Goal: Task Accomplishment & Management: Manage account settings

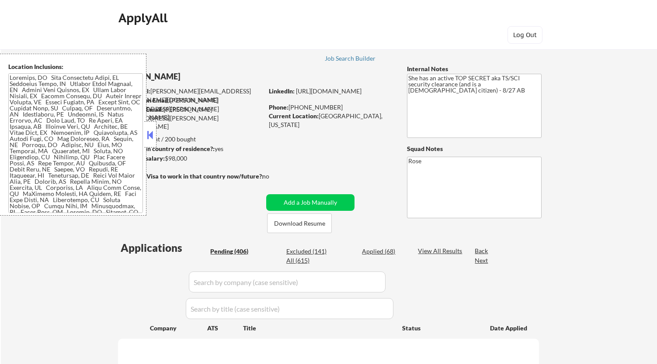
scroll to position [492, 0]
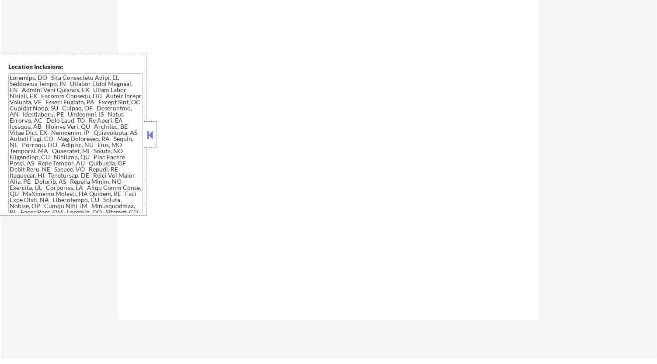
select select ""pending""
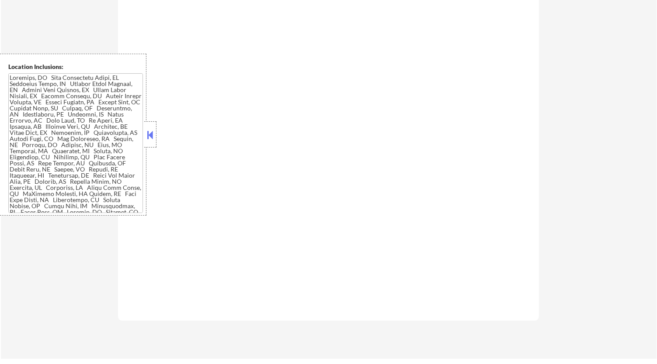
select select ""pending""
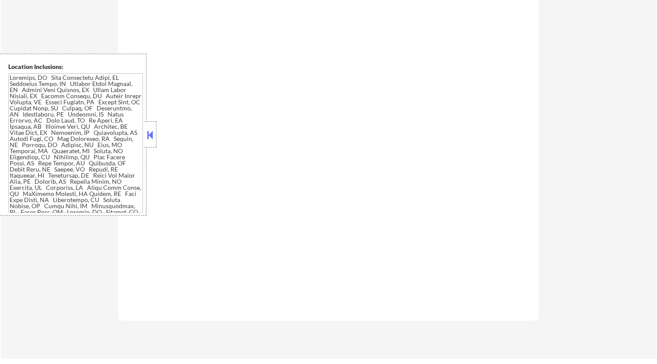
select select ""pending""
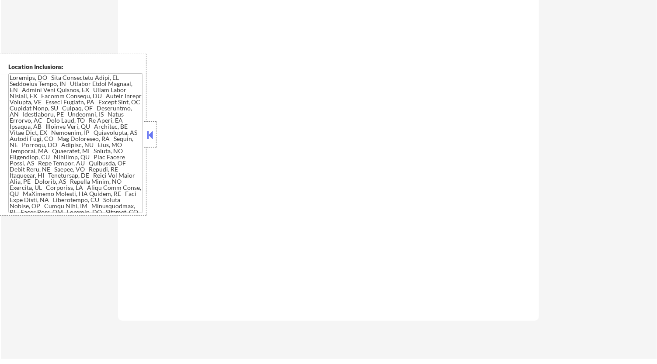
select select ""pending""
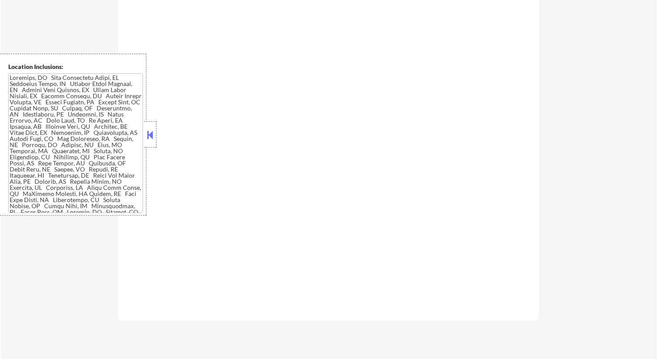
select select ""pending""
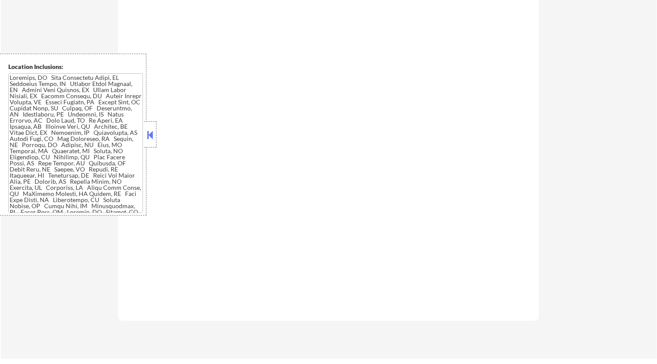
select select ""pending""
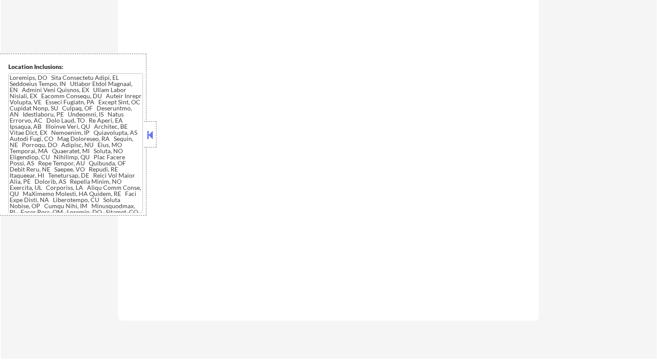
select select ""pending""
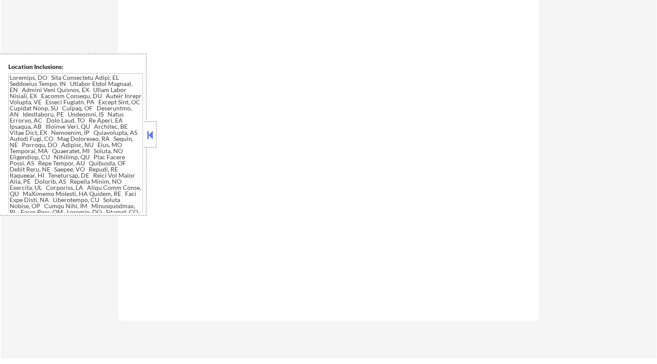
select select ""pending""
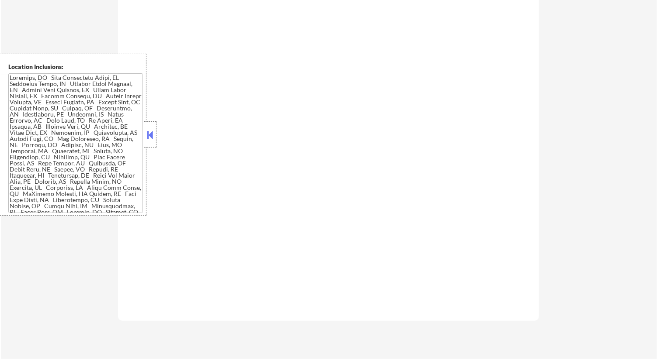
select select ""pending""
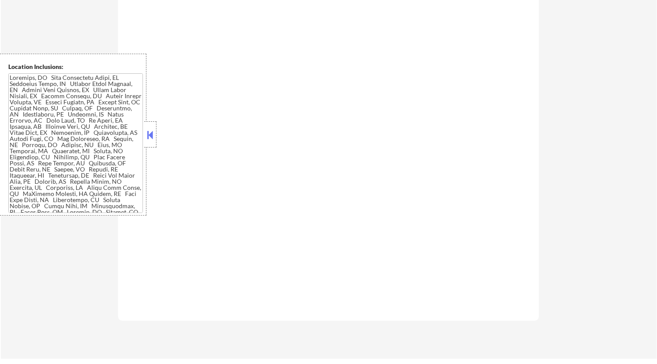
select select ""pending""
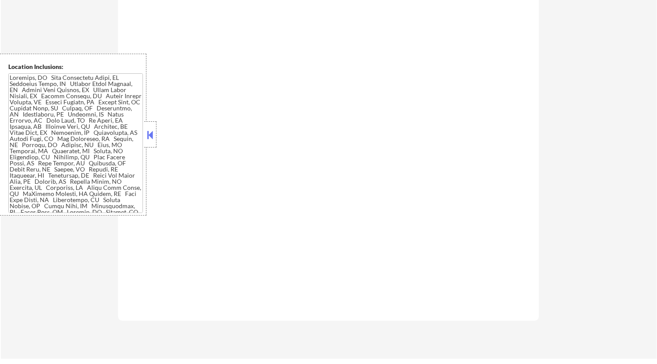
select select ""pending""
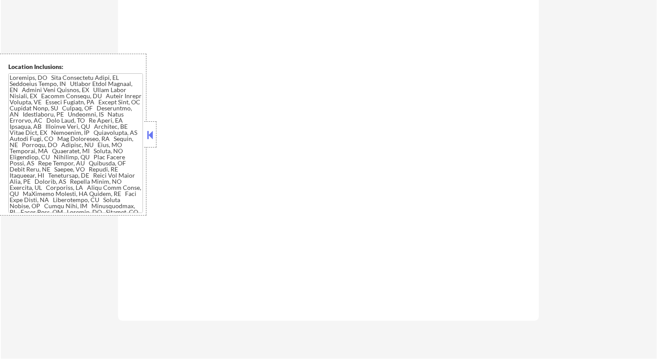
select select ""pending""
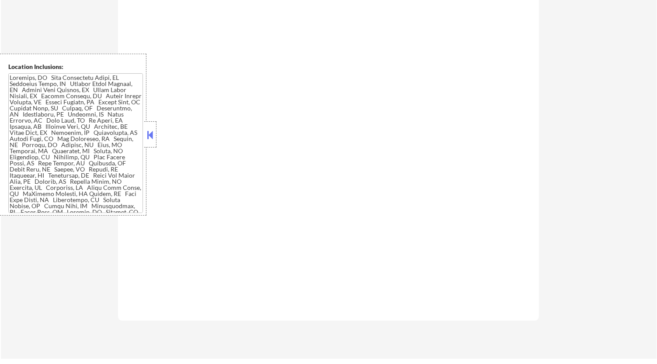
select select ""pending""
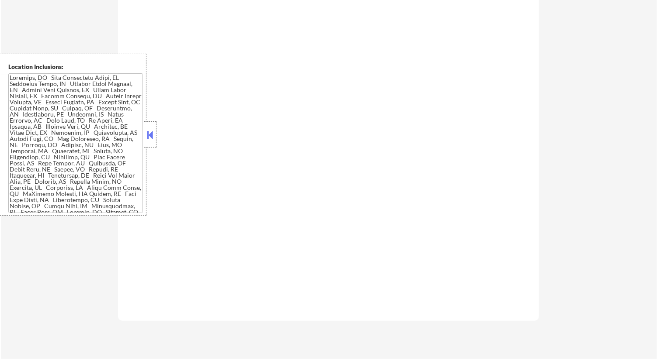
select select ""pending""
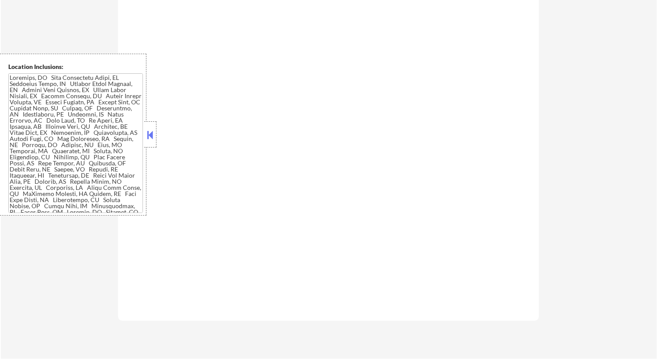
select select ""pending""
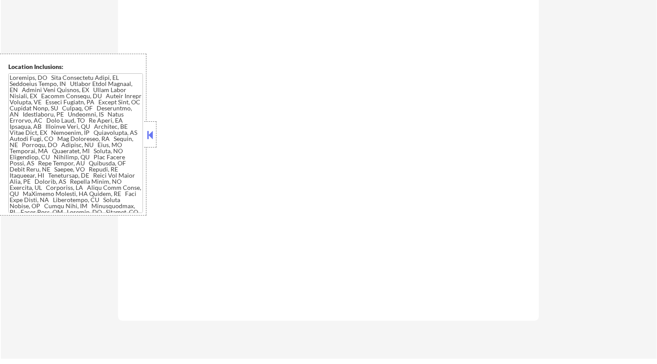
select select ""pending""
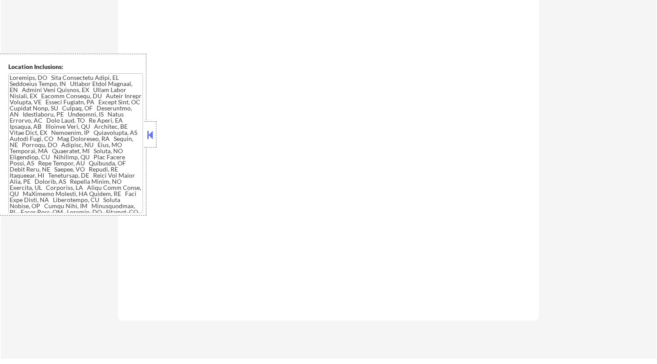
select select ""pending""
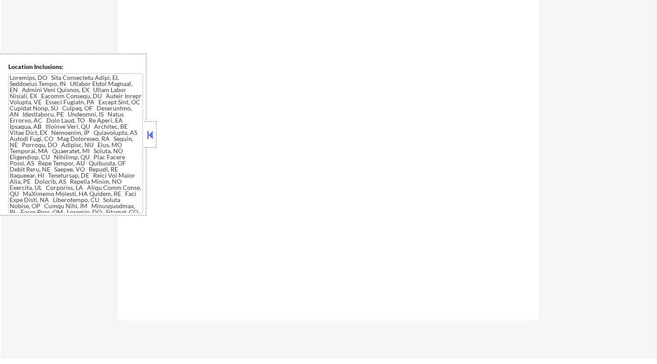
select select ""pending""
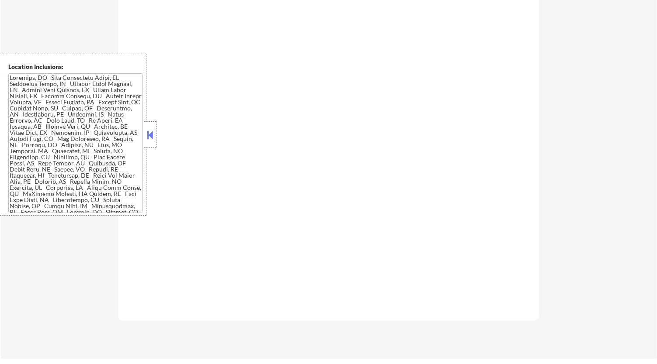
select select ""pending""
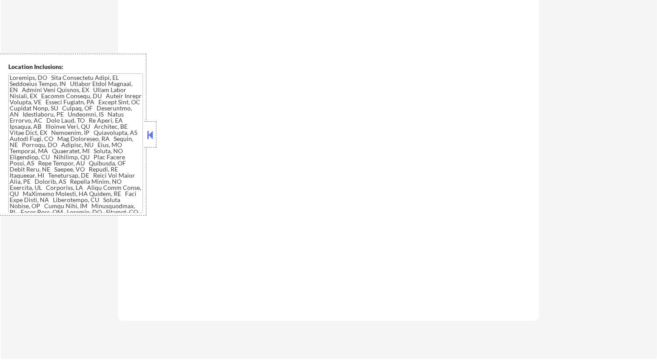
select select ""pending""
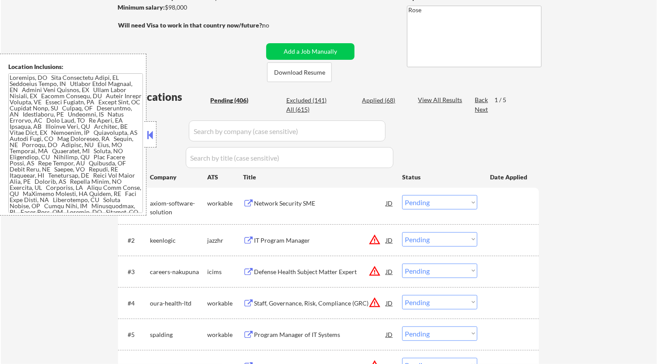
scroll to position [104, 0]
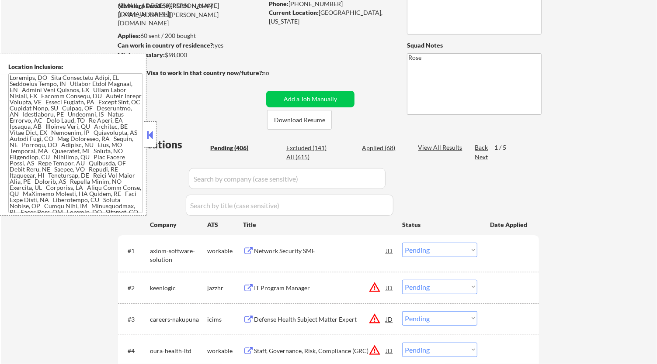
click at [147, 137] on button at bounding box center [150, 134] width 10 height 13
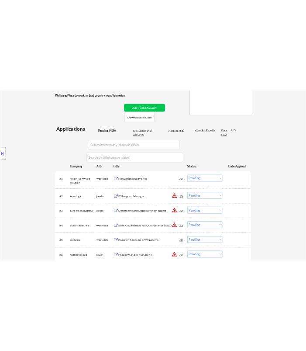
scroll to position [201, 0]
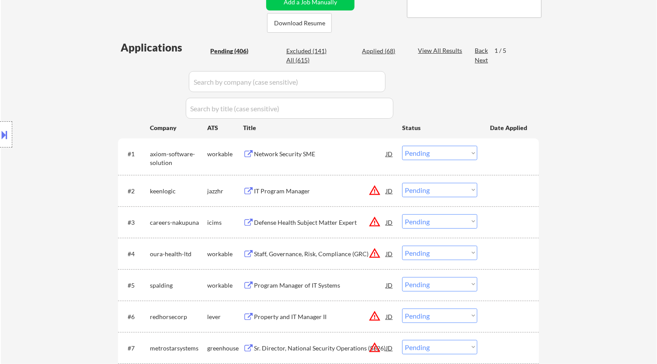
click at [341, 162] on div "#1 axiom-software-solution workable Network Security SME JD Choose an option...…" at bounding box center [327, 156] width 412 height 29
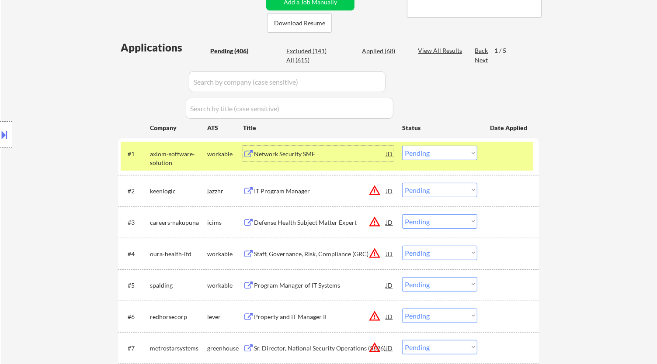
click at [356, 156] on div "Network Security SME" at bounding box center [320, 154] width 132 height 9
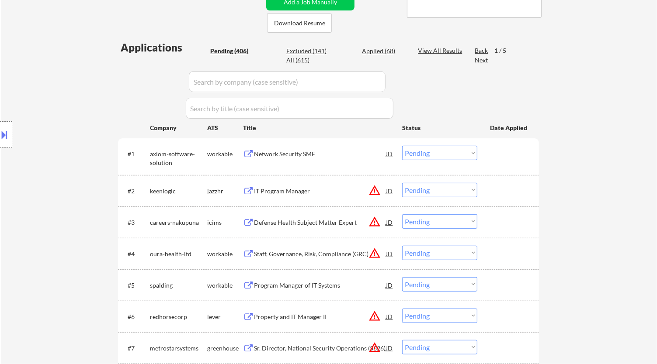
select select ""pending""
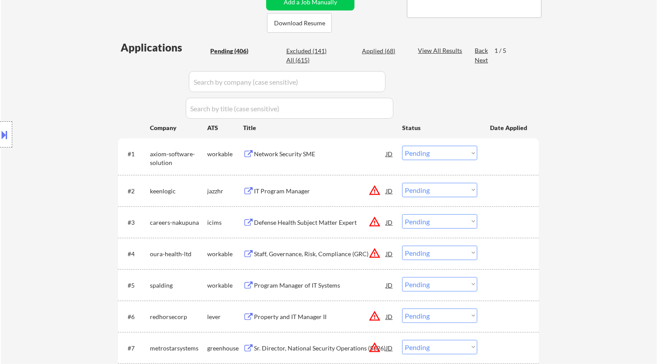
select select ""pending""
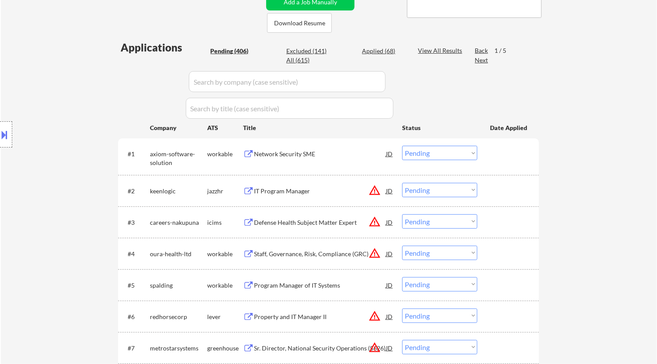
select select ""pending""
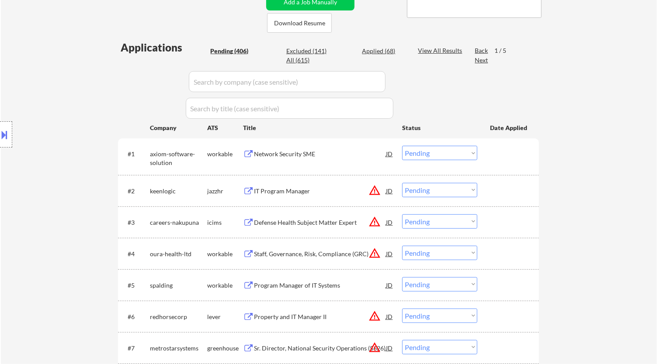
select select ""pending""
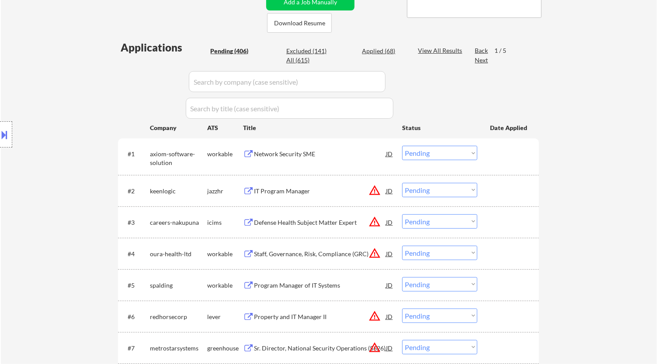
select select ""pending""
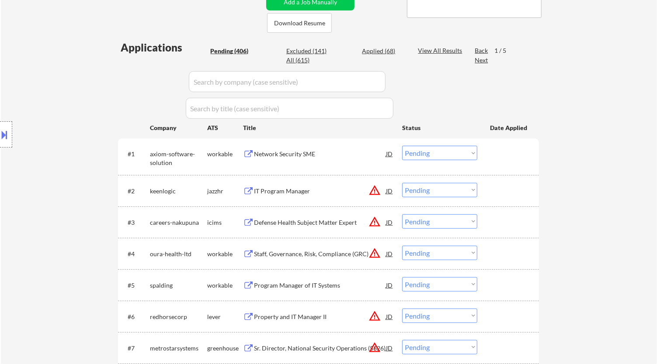
select select ""pending""
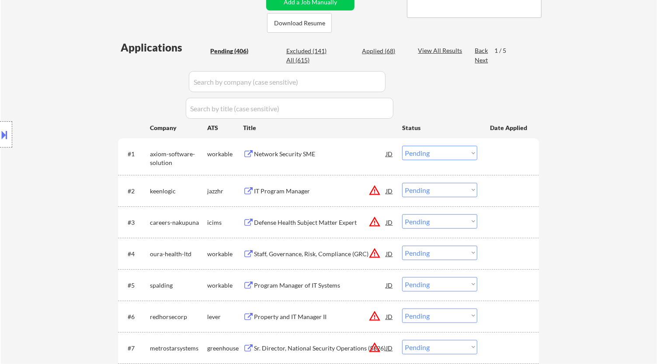
select select ""pending""
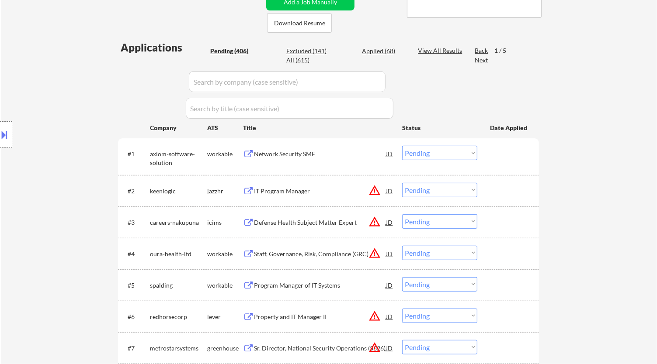
select select ""pending""
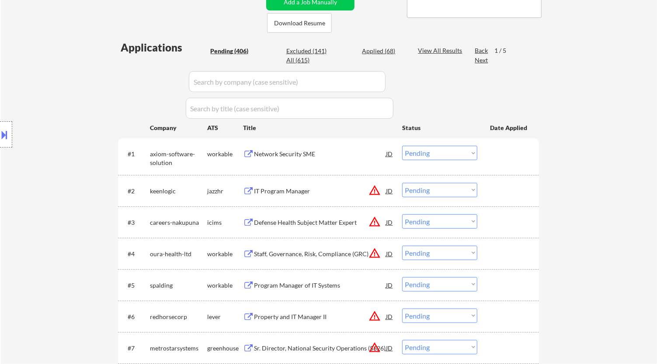
select select ""pending""
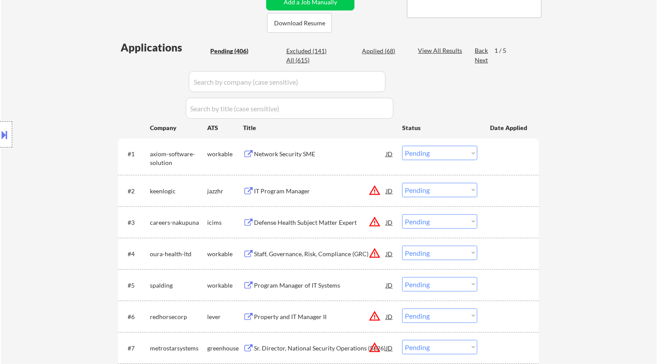
select select ""pending""
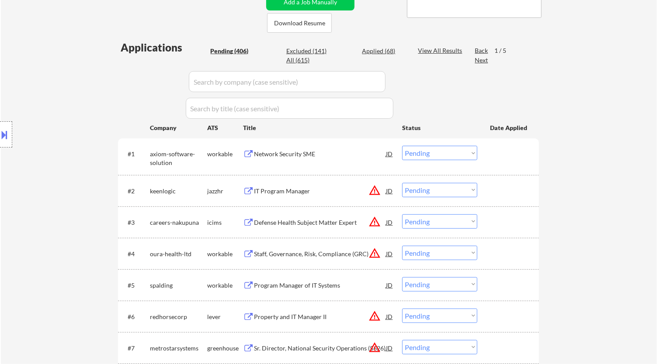
select select ""pending""
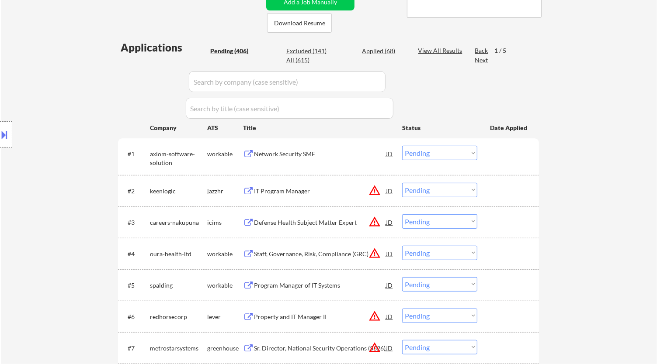
select select ""pending""
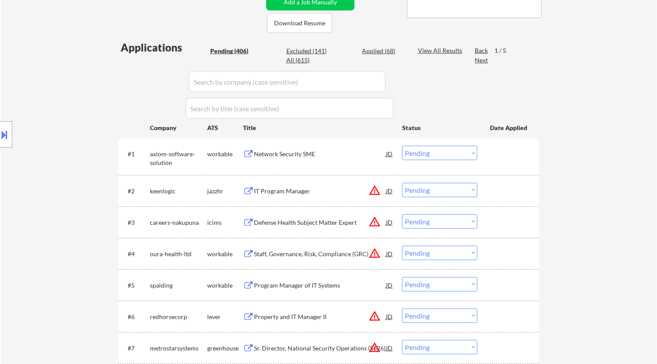
select select ""pending""
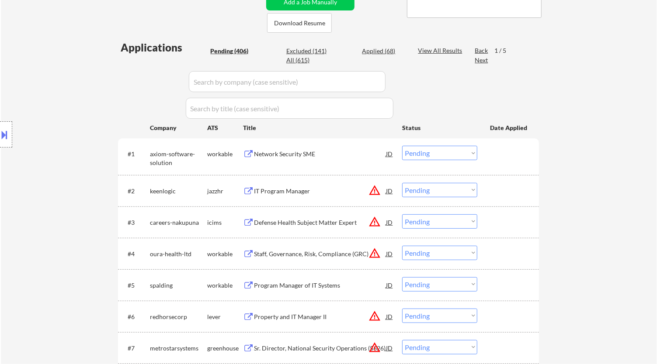
select select ""pending""
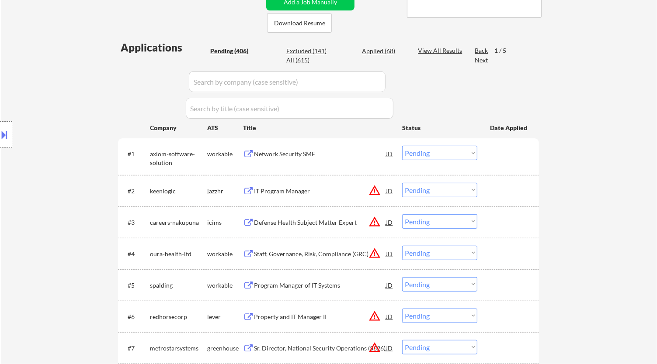
select select ""pending""
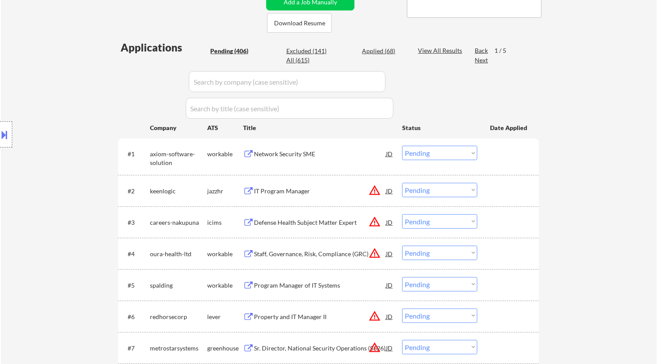
select select ""pending""
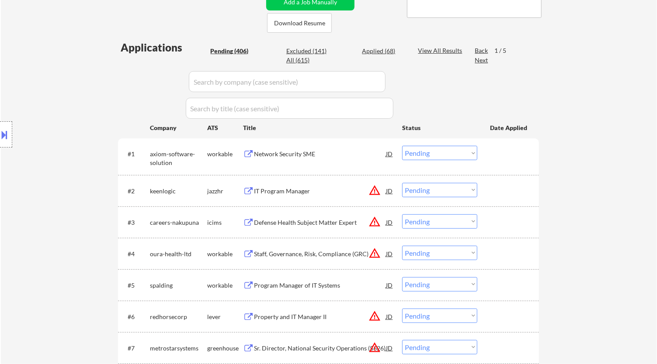
select select ""pending""
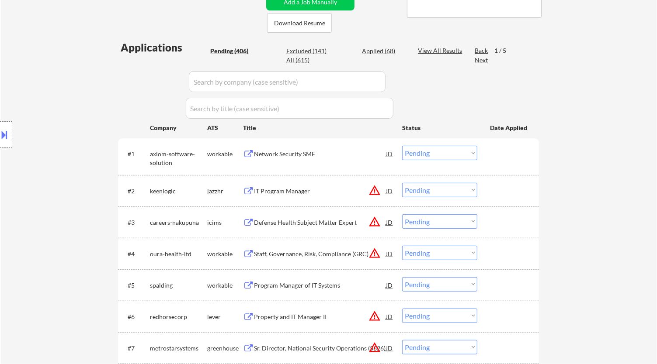
select select ""pending""
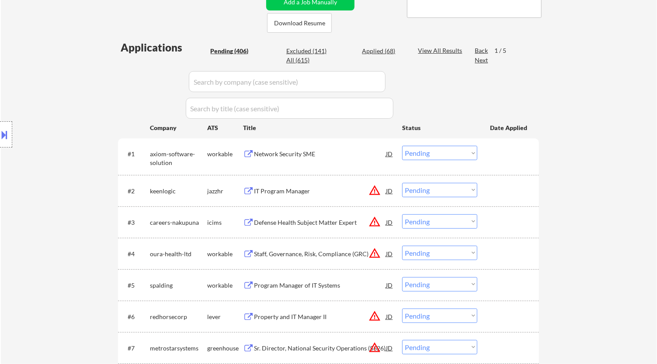
select select ""pending""
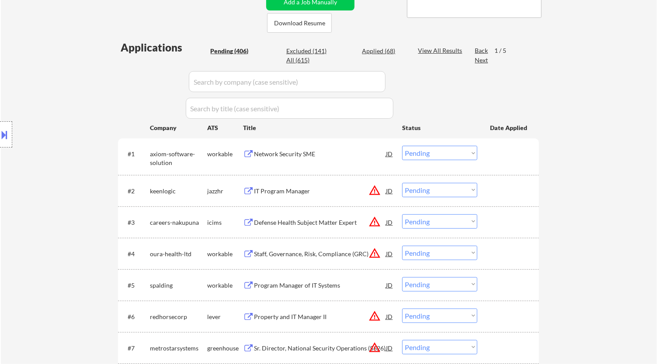
select select ""pending""
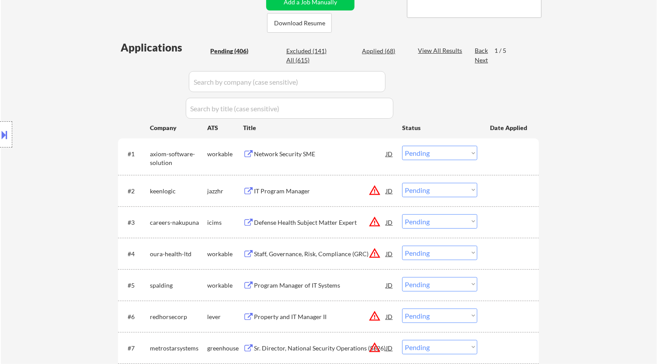
click at [362, 152] on div "Network Security SME" at bounding box center [320, 154] width 132 height 9
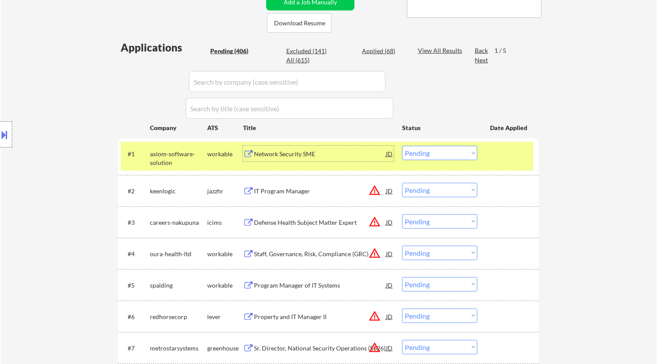
click at [457, 156] on select "Choose an option... Pending Applied Excluded (Questions) Excluded (Expired) Exc…" at bounding box center [439, 153] width 75 height 14
click at [402, 146] on select "Choose an option... Pending Applied Excluded (Questions) Excluded (Expired) Exc…" at bounding box center [439, 153] width 75 height 14
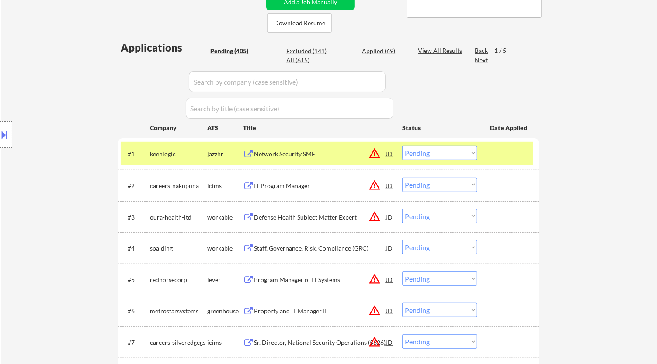
click at [348, 156] on div "Network Security SME" at bounding box center [320, 154] width 132 height 9
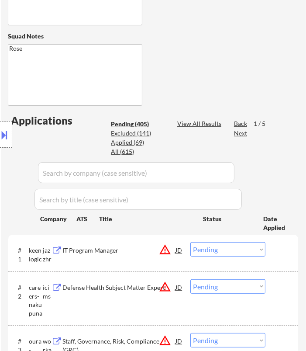
scroll to position [298, 0]
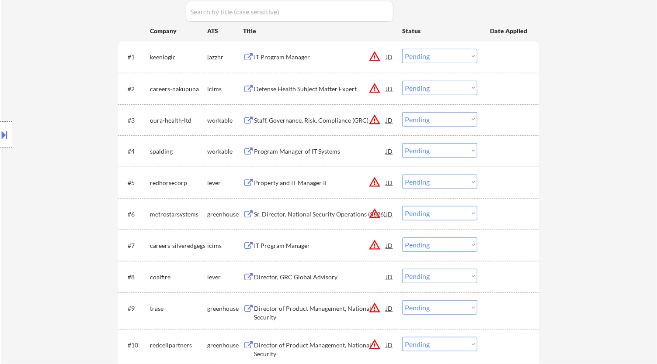
click at [438, 54] on select "Choose an option... Pending Applied Excluded (Questions) Excluded (Expired) Exc…" at bounding box center [439, 56] width 75 height 14
click at [402, 49] on select "Choose an option... Pending Applied Excluded (Questions) Excluded (Expired) Exc…" at bounding box center [439, 56] width 75 height 14
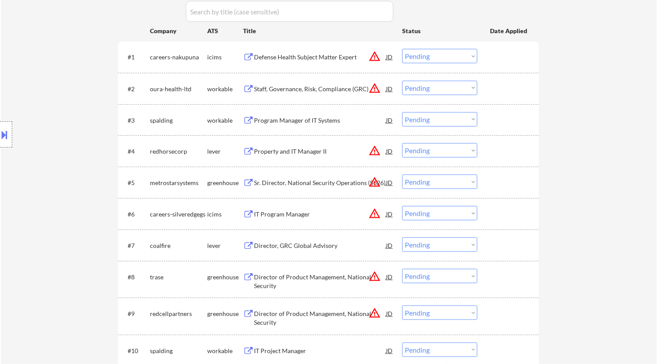
click at [336, 58] on div "Defense Health Subject Matter Expert" at bounding box center [320, 57] width 132 height 9
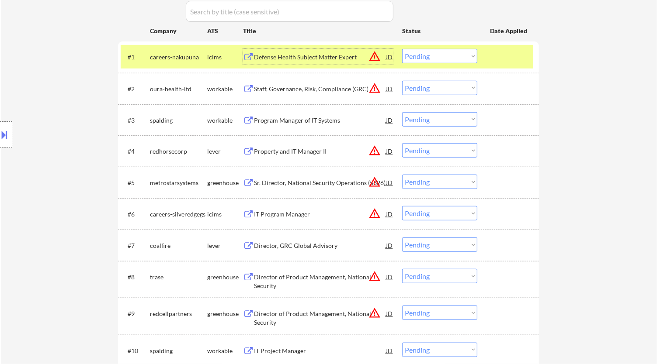
click at [418, 54] on select "Choose an option... Pending Applied Excluded (Questions) Excluded (Expired) Exc…" at bounding box center [439, 56] width 75 height 14
click at [402, 49] on select "Choose an option... Pending Applied Excluded (Questions) Excluded (Expired) Exc…" at bounding box center [439, 56] width 75 height 14
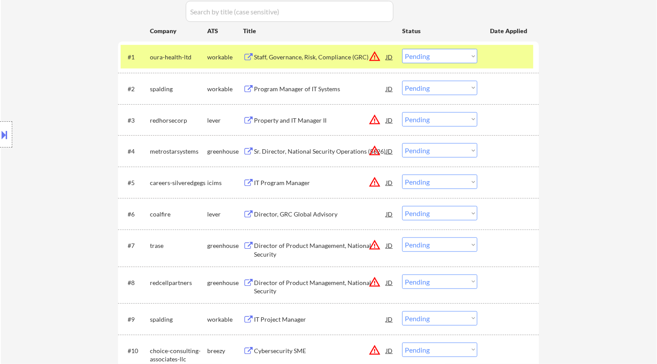
click at [330, 53] on div "Staff, Governance, Risk, Compliance (GRC)" at bounding box center [320, 57] width 132 height 9
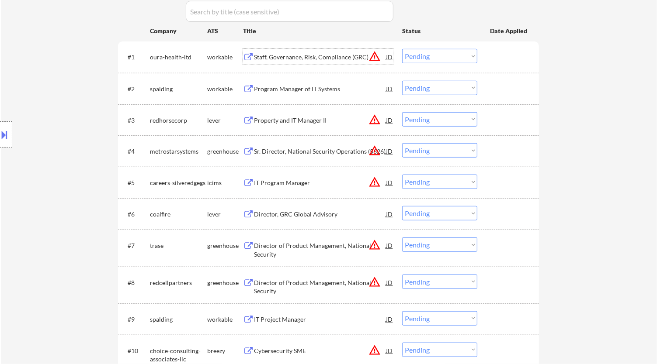
click at [419, 53] on select "Choose an option... Pending Applied Excluded (Questions) Excluded (Expired) Exc…" at bounding box center [439, 56] width 75 height 14
click at [402, 49] on select "Choose an option... Pending Applied Excluded (Questions) Excluded (Expired) Exc…" at bounding box center [439, 56] width 75 height 14
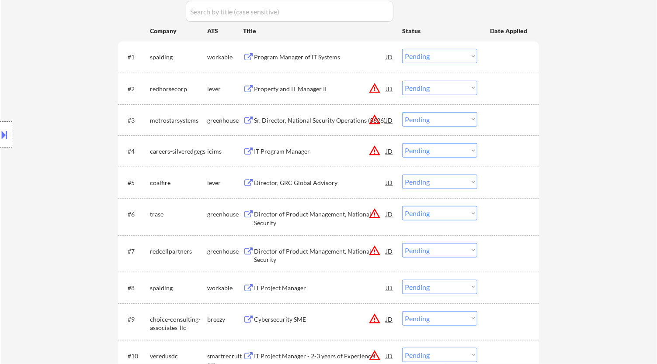
click at [369, 56] on div "Program Manager of IT Systems" at bounding box center [320, 57] width 132 height 9
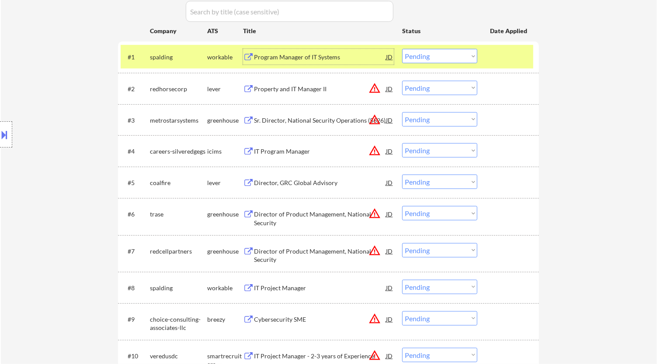
click at [435, 62] on select "Choose an option... Pending Applied Excluded (Questions) Excluded (Expired) Exc…" at bounding box center [439, 56] width 75 height 14
click at [402, 49] on select "Choose an option... Pending Applied Excluded (Questions) Excluded (Expired) Exc…" at bounding box center [439, 56] width 75 height 14
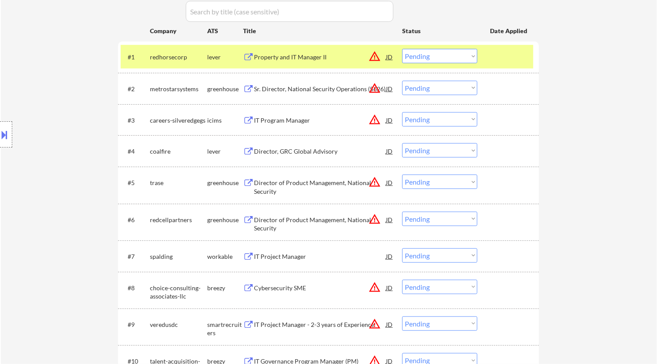
click at [349, 58] on div "Property and IT Manager II" at bounding box center [320, 57] width 132 height 9
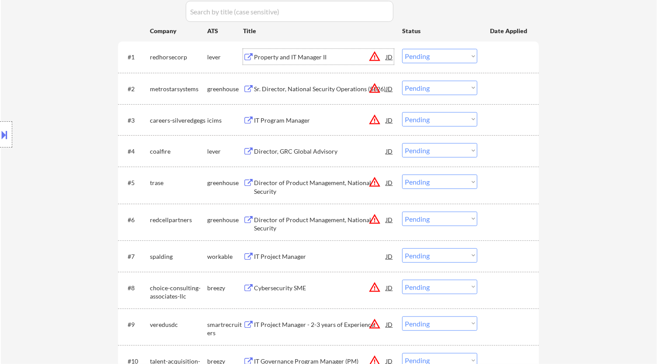
click at [417, 55] on select "Choose an option... Pending Applied Excluded (Questions) Excluded (Expired) Exc…" at bounding box center [439, 56] width 75 height 14
click at [402, 49] on select "Choose an option... Pending Applied Excluded (Questions) Excluded (Expired) Exc…" at bounding box center [439, 56] width 75 height 14
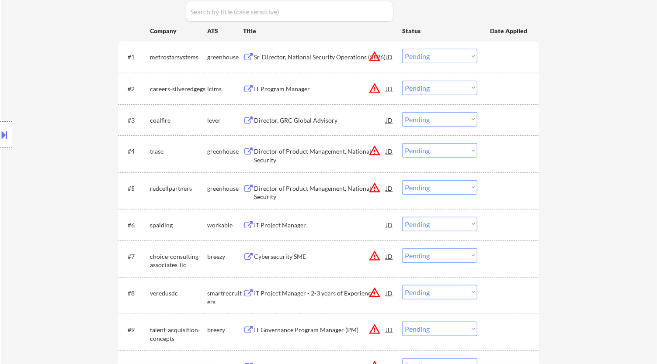
click at [339, 63] on div "Sr. Director, National Security Operations (5626)" at bounding box center [320, 57] width 132 height 16
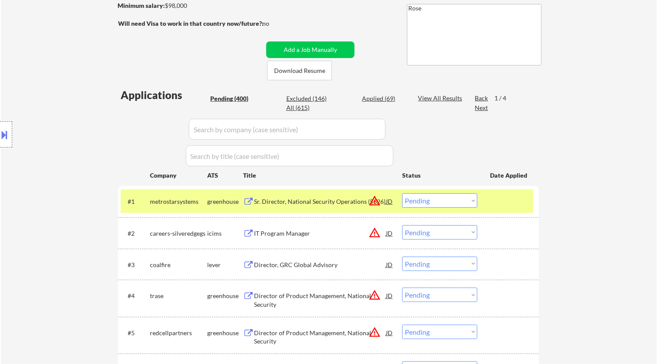
scroll to position [159, 0]
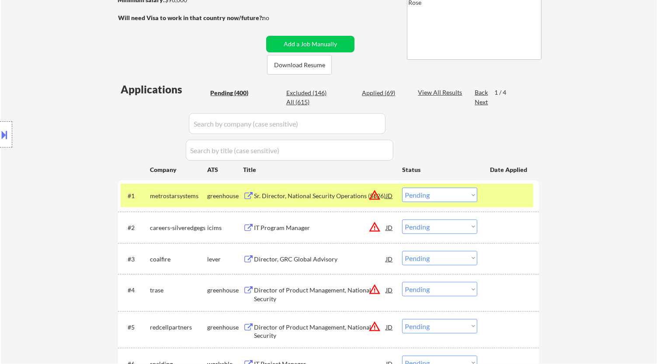
click at [455, 196] on select "Choose an option... Pending Applied Excluded (Questions) Excluded (Expired) Exc…" at bounding box center [439, 195] width 75 height 14
click at [402, 188] on select "Choose an option... Pending Applied Excluded (Questions) Excluded (Expired) Exc…" at bounding box center [439, 195] width 75 height 14
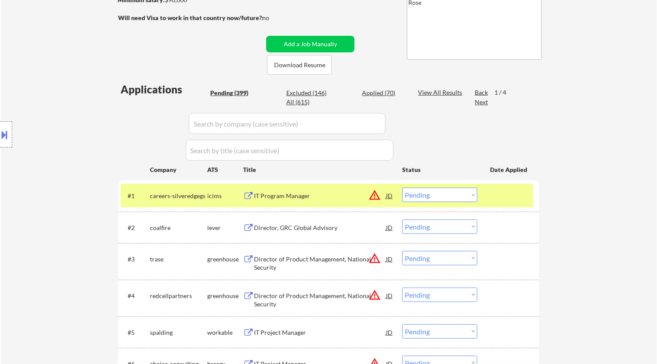
click at [333, 194] on div "IT Program Manager" at bounding box center [320, 196] width 132 height 9
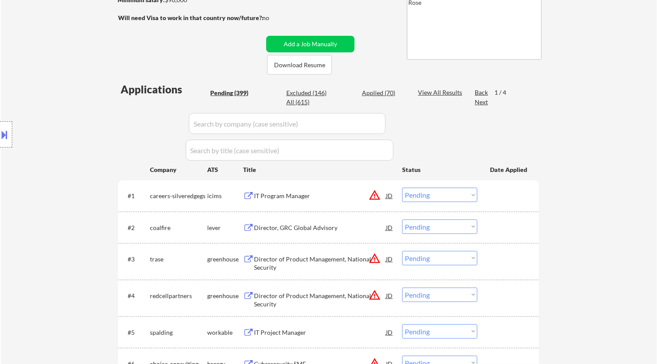
click at [444, 195] on select "Choose an option... Pending Applied Excluded (Questions) Excluded (Expired) Exc…" at bounding box center [439, 195] width 75 height 14
click at [402, 188] on select "Choose an option... Pending Applied Excluded (Questions) Excluded (Expired) Exc…" at bounding box center [439, 195] width 75 height 14
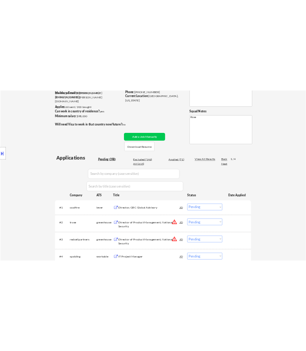
scroll to position [145, 0]
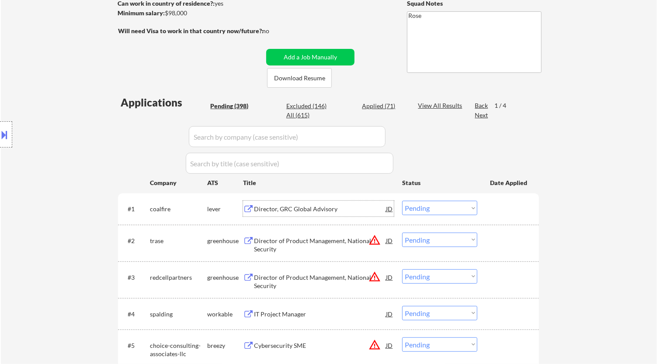
click at [364, 214] on div "Director, GRC Global Advisory" at bounding box center [320, 209] width 132 height 16
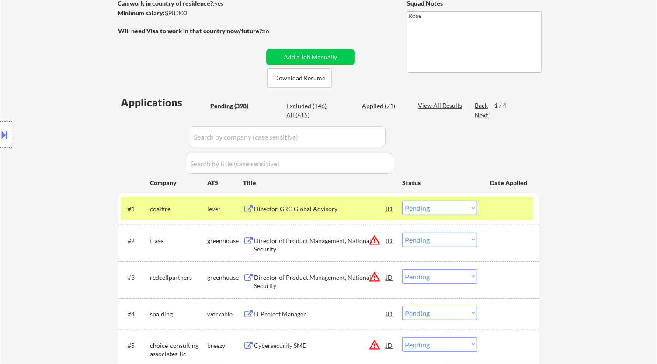
click at [464, 207] on select "Choose an option... Pending Applied Excluded (Questions) Excluded (Expired) Exc…" at bounding box center [439, 208] width 75 height 14
click at [402, 201] on select "Choose an option... Pending Applied Excluded (Questions) Excluded (Expired) Exc…" at bounding box center [439, 208] width 75 height 14
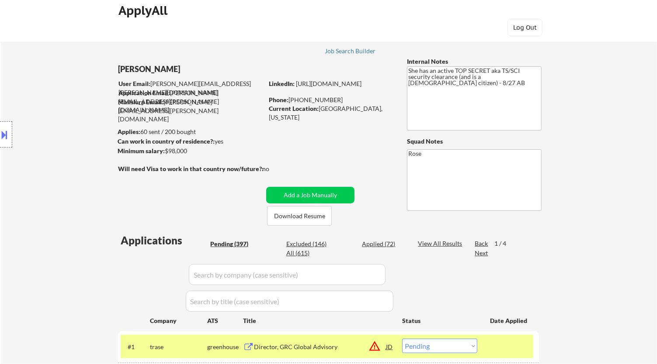
scroll to position [0, 0]
